Goal: Task Accomplishment & Management: Manage account settings

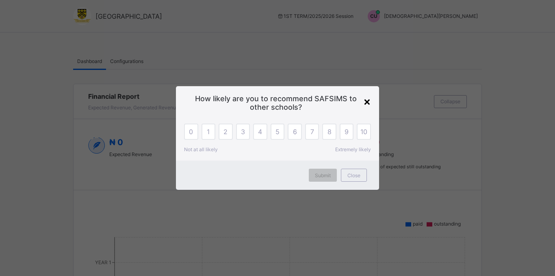
click at [368, 101] on div "×" at bounding box center [367, 101] width 8 height 14
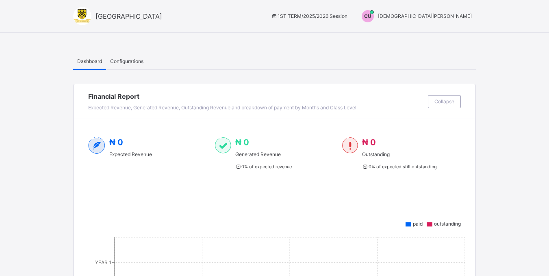
click at [452, 15] on span "[DEMOGRAPHIC_DATA][PERSON_NAME]" at bounding box center [425, 16] width 94 height 6
click at [447, 32] on span "Switch to Admin View" at bounding box center [441, 34] width 62 height 9
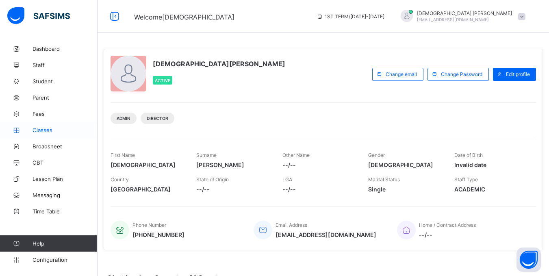
click at [41, 127] on span "Classes" at bounding box center [64, 130] width 65 height 6
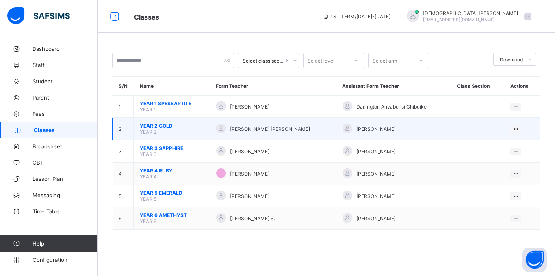
click at [158, 127] on span "YEAR 2 GOLD" at bounding box center [172, 126] width 64 height 6
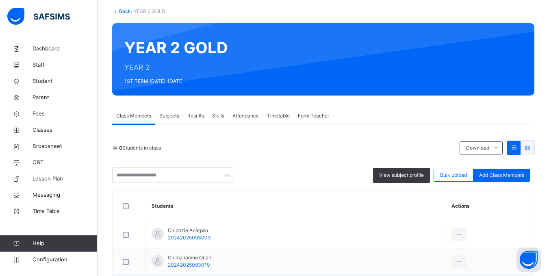
scroll to position [41, 0]
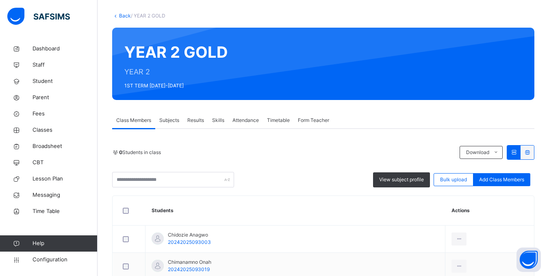
click at [176, 121] on span "Subjects" at bounding box center [169, 120] width 20 height 7
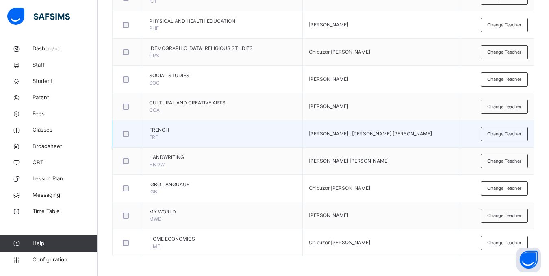
scroll to position [494, 0]
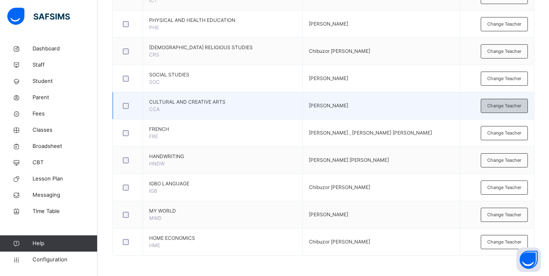
click at [495, 107] on span "Change Teacher" at bounding box center [504, 105] width 34 height 7
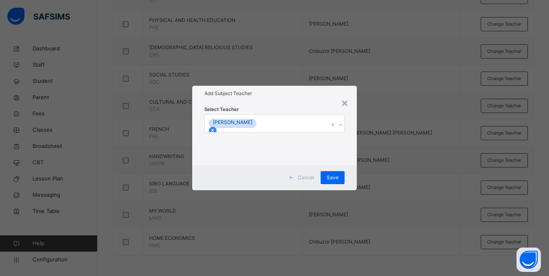
click at [215, 128] on icon at bounding box center [213, 131] width 6 height 6
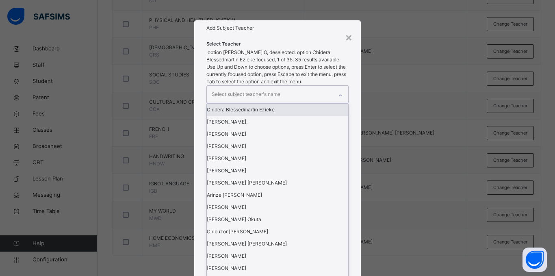
click at [258, 102] on div "Select subject teacher's name" at bounding box center [246, 94] width 69 height 15
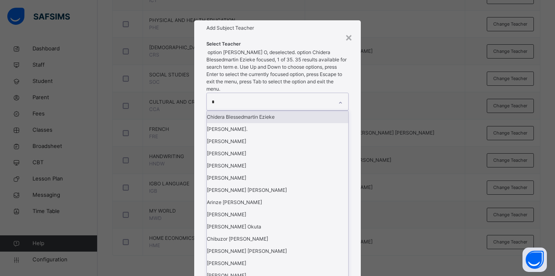
type input "**"
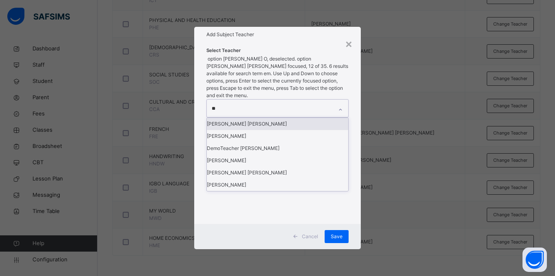
click at [275, 130] on div "[PERSON_NAME] [PERSON_NAME]" at bounding box center [277, 124] width 141 height 12
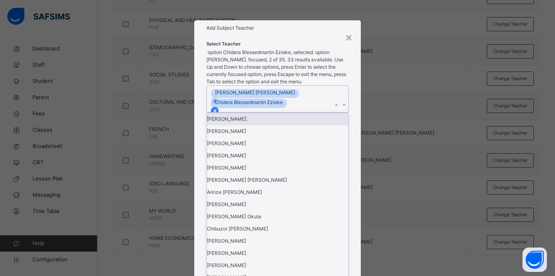
click at [216, 112] on icon at bounding box center [214, 110] width 3 height 3
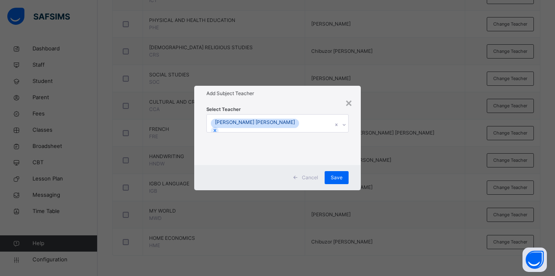
click at [354, 159] on div "Select Teacher [PERSON_NAME] [PERSON_NAME]" at bounding box center [277, 132] width 167 height 63
click at [334, 177] on span "Save" at bounding box center [337, 177] width 12 height 7
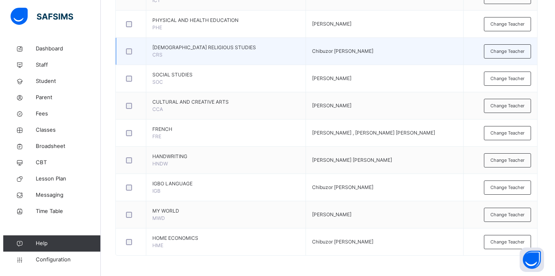
scroll to position [454, 0]
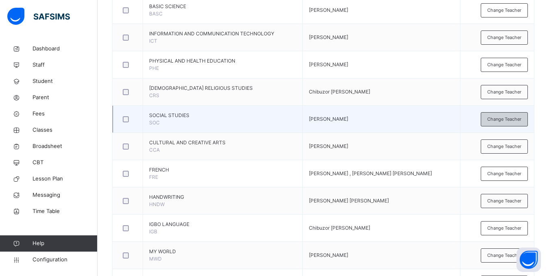
click at [497, 123] on div "Change Teacher" at bounding box center [503, 119] width 47 height 14
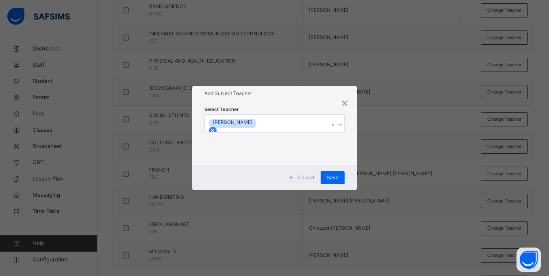
click at [215, 128] on icon at bounding box center [213, 131] width 6 height 6
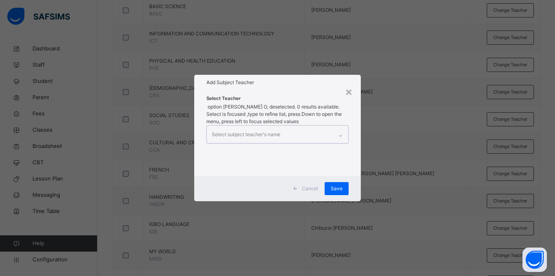
click at [340, 132] on icon at bounding box center [340, 136] width 5 height 8
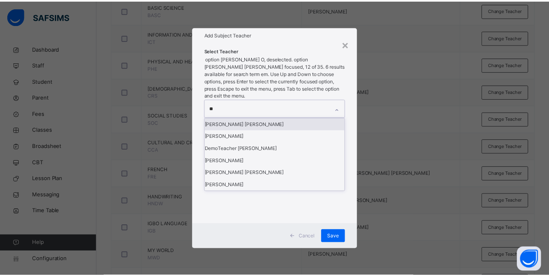
scroll to position [0, 0]
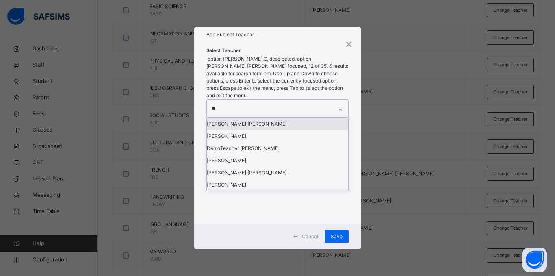
type input "***"
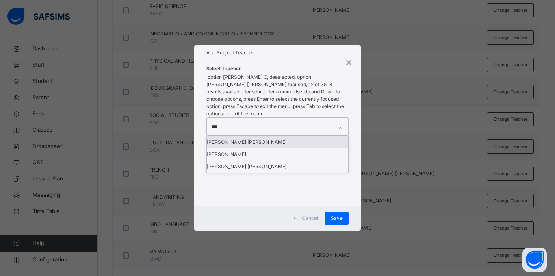
click at [265, 144] on div "[PERSON_NAME] [PERSON_NAME]" at bounding box center [277, 142] width 141 height 12
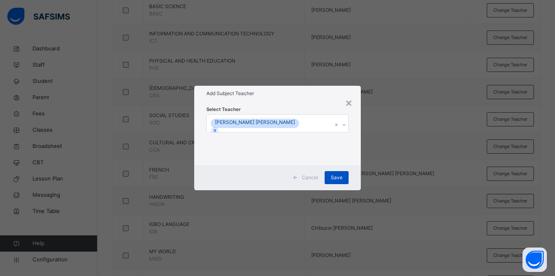
click at [340, 176] on span "Save" at bounding box center [337, 177] width 12 height 7
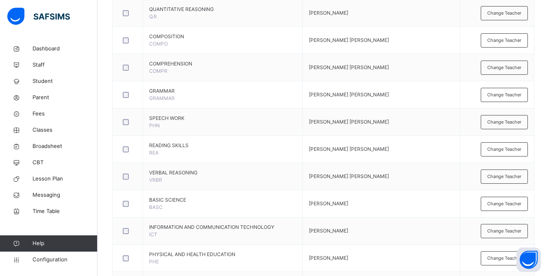
scroll to position [129, 0]
